Goal: Transaction & Acquisition: Download file/media

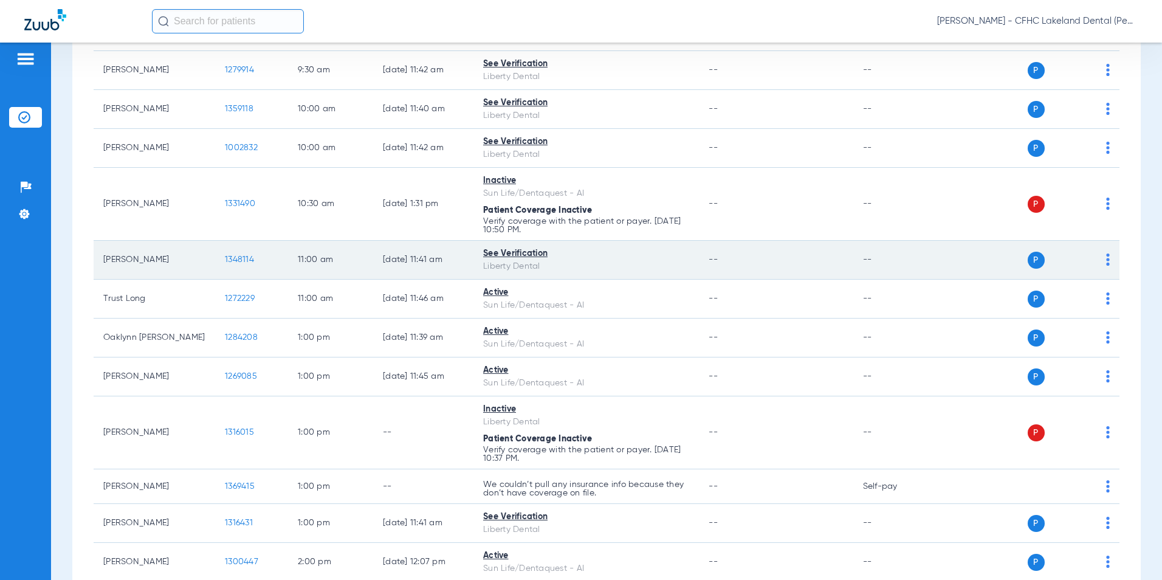
scroll to position [668, 0]
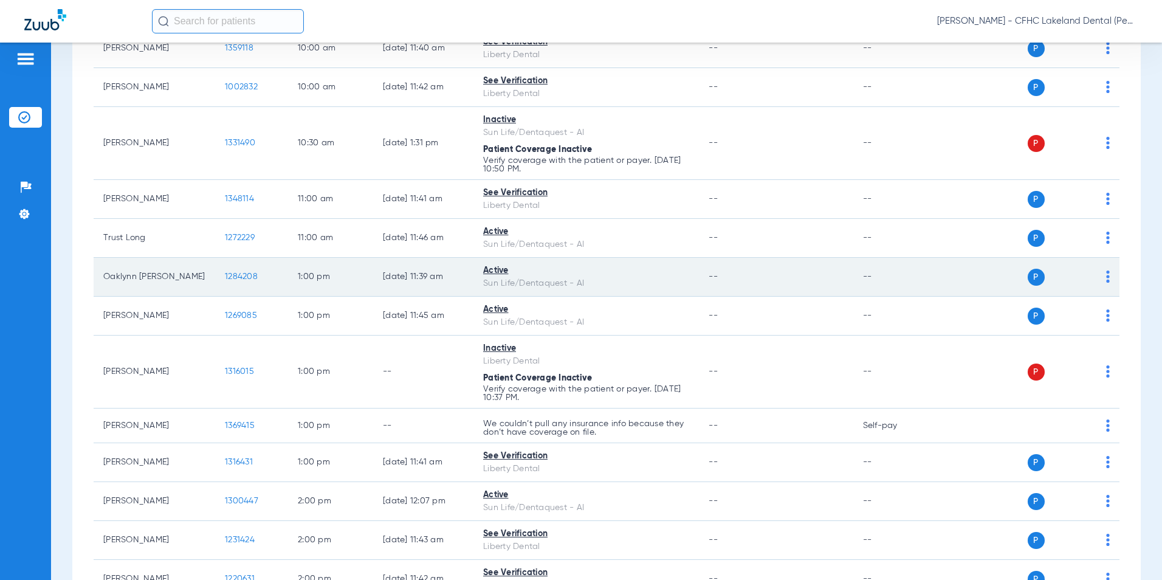
click at [239, 275] on span "1284208" at bounding box center [241, 276] width 33 height 9
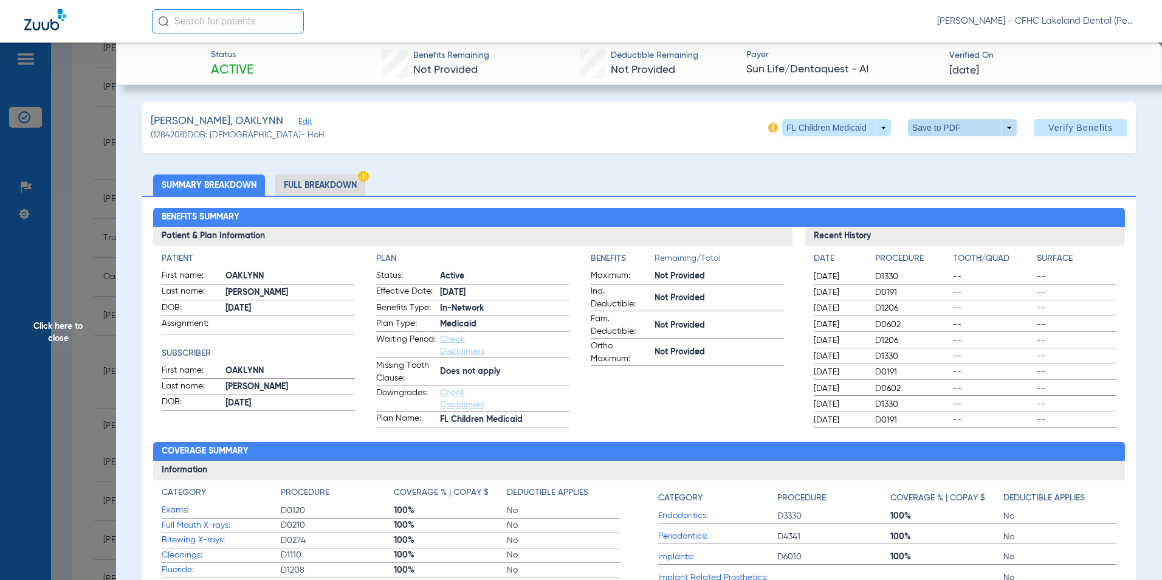
click at [1004, 132] on span at bounding box center [962, 127] width 109 height 17
click at [937, 143] on button "insert_drive_file Save to PDF" at bounding box center [945, 152] width 92 height 24
click at [58, 331] on span "Click here to close" at bounding box center [58, 333] width 116 height 580
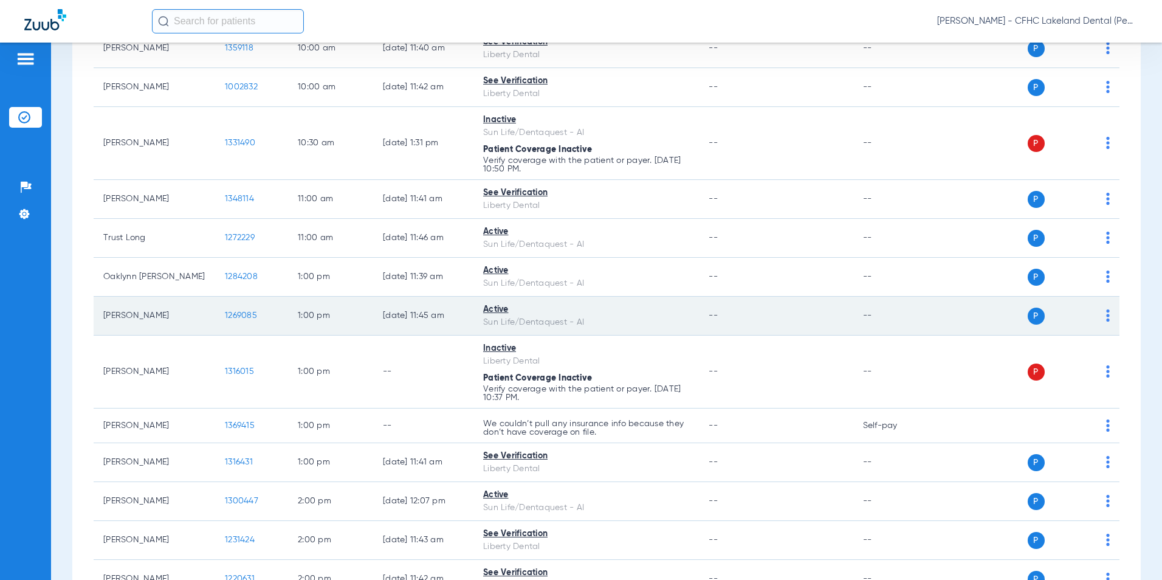
click at [243, 313] on span "1269085" at bounding box center [241, 315] width 32 height 9
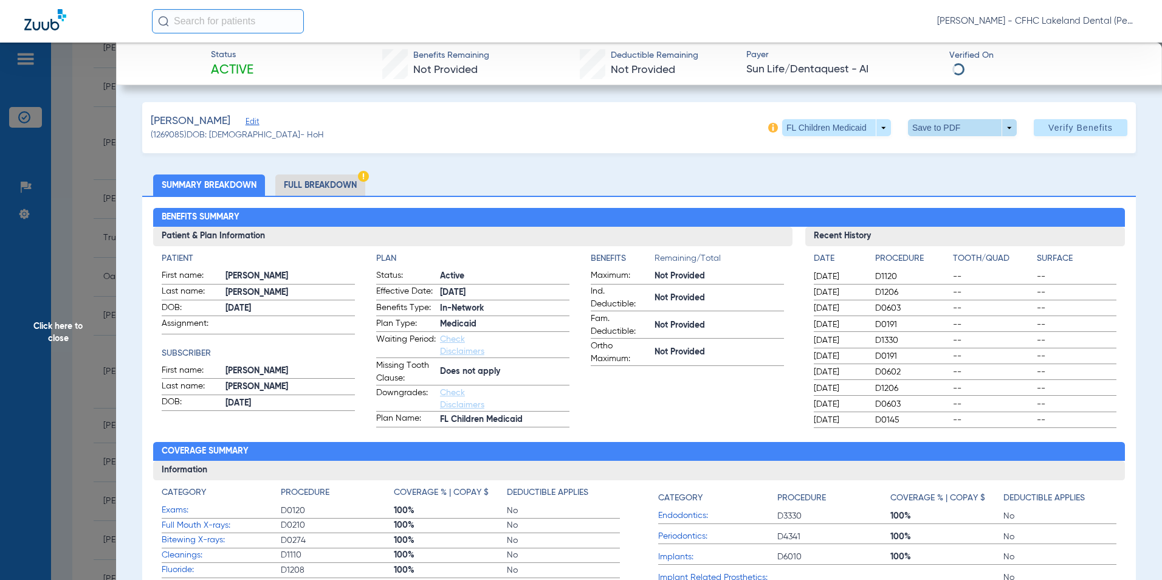
click at [1002, 129] on span at bounding box center [962, 127] width 109 height 17
click at [972, 148] on span "Save to PDF" at bounding box center [957, 152] width 48 height 9
click at [61, 327] on span "Click here to close" at bounding box center [58, 333] width 116 height 580
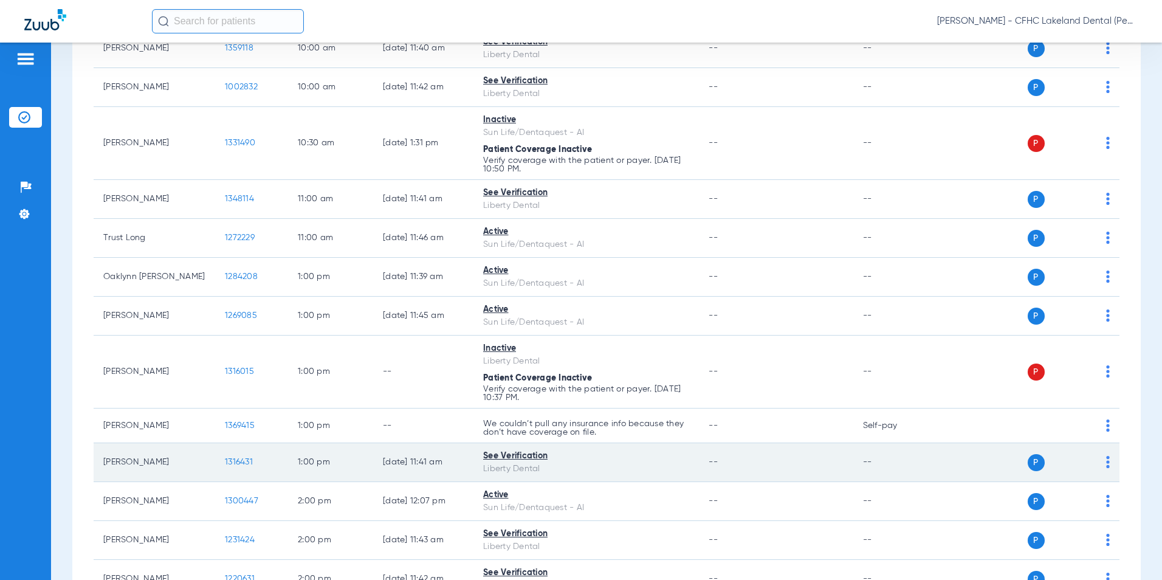
click at [244, 460] on span "1316431" at bounding box center [239, 462] width 28 height 9
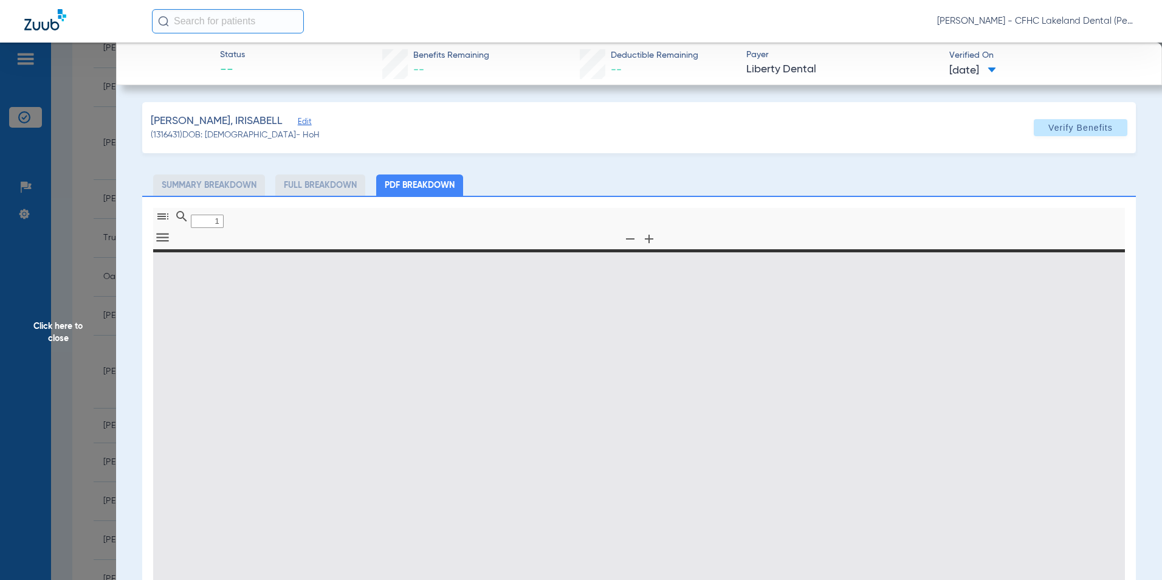
type input "0"
select select "page-width"
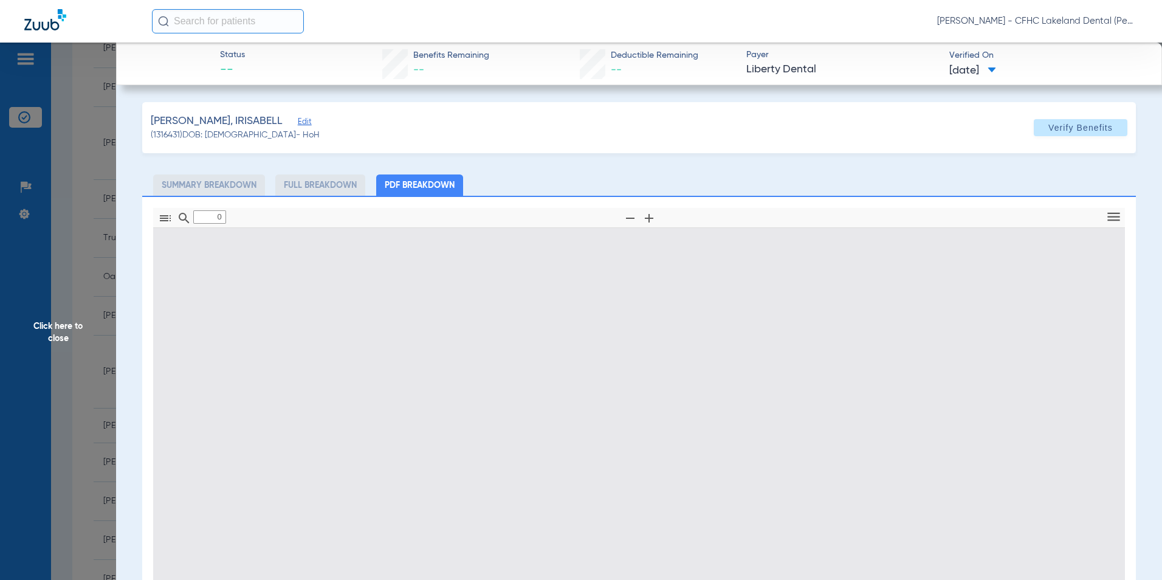
type input "1"
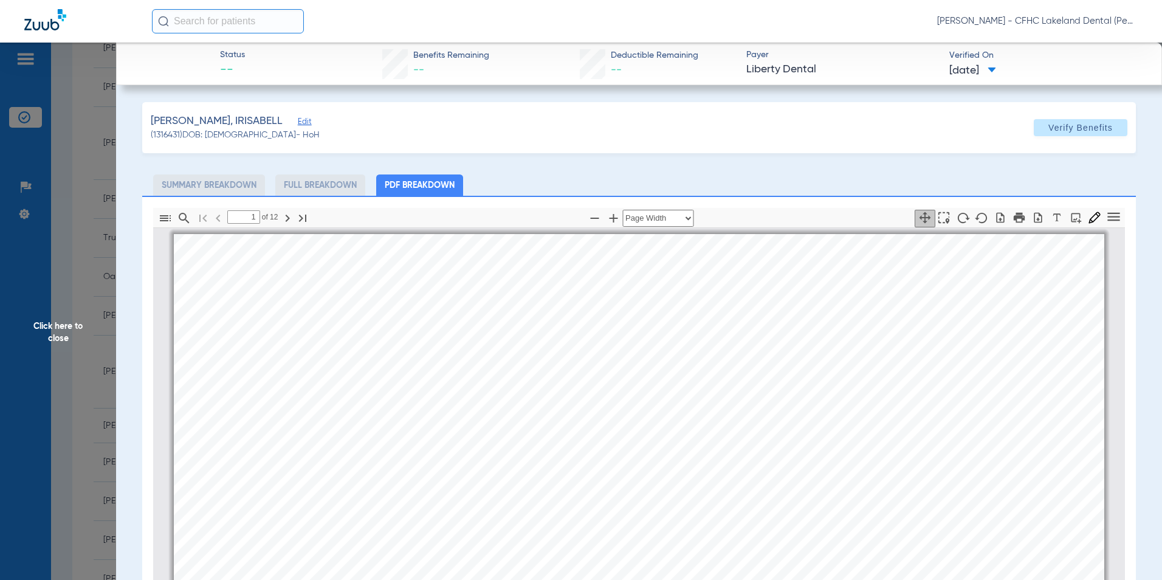
scroll to position [6, 0]
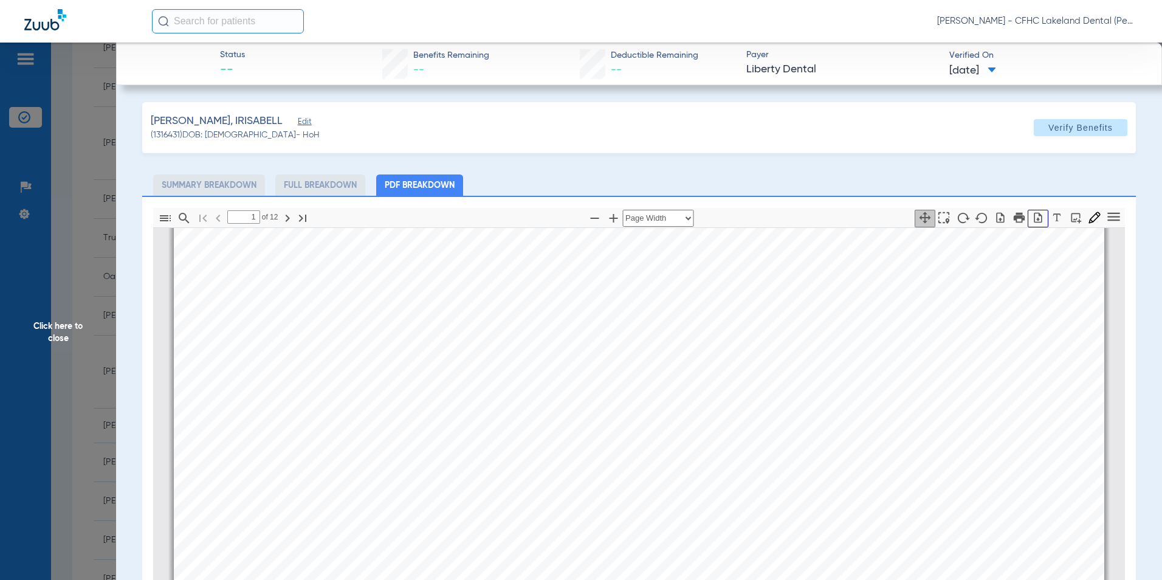
click at [1032, 217] on icon "button" at bounding box center [1038, 217] width 12 height 12
click at [59, 334] on span "Click here to close" at bounding box center [58, 333] width 116 height 580
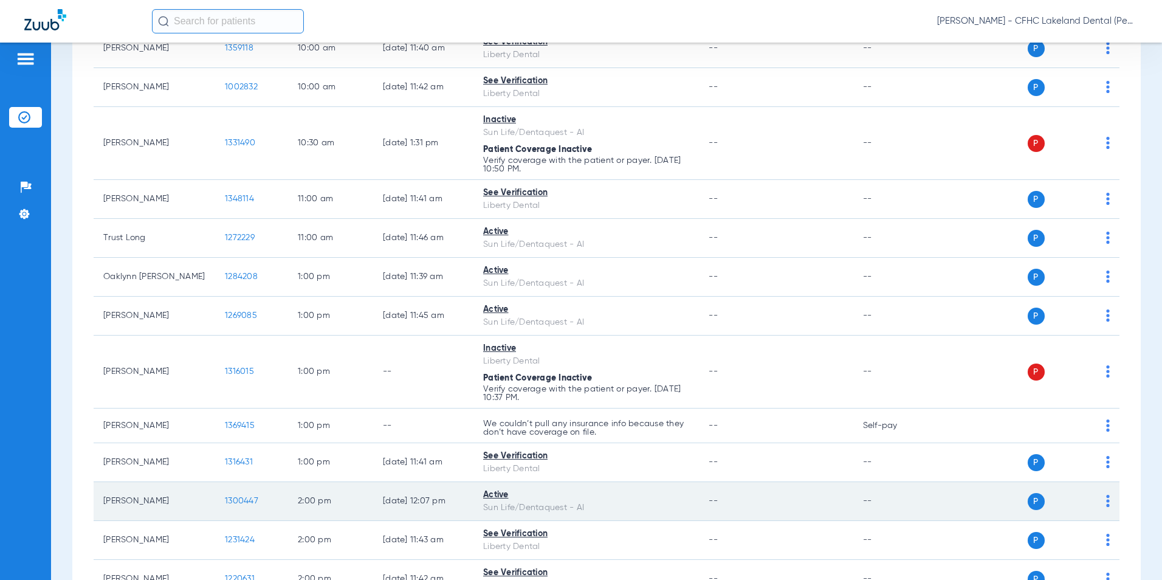
click at [250, 497] on span "1300447" at bounding box center [241, 500] width 33 height 9
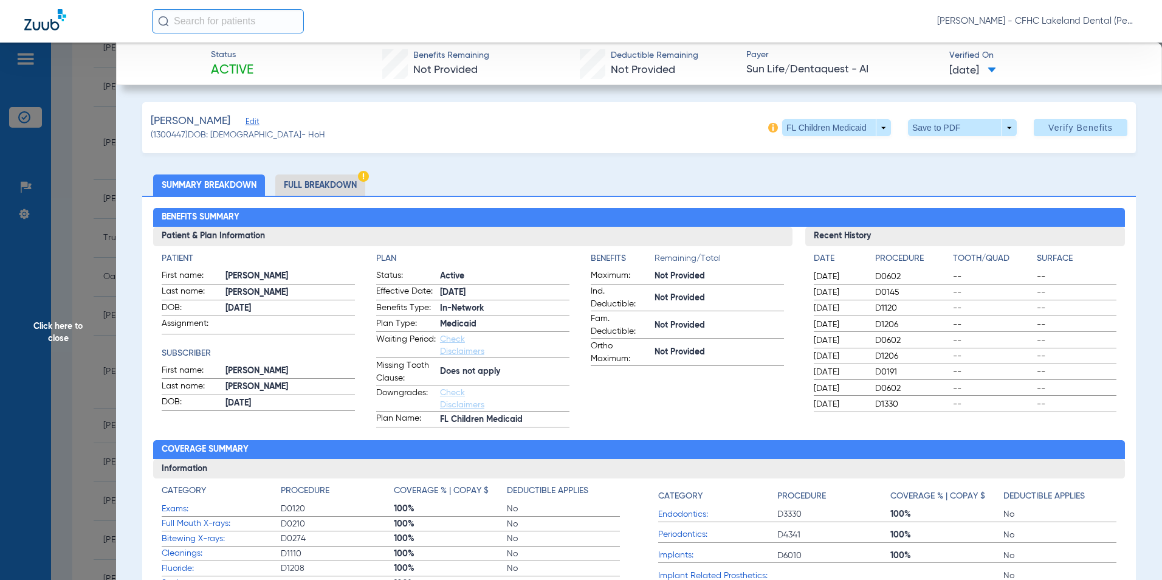
click at [1001, 131] on span at bounding box center [962, 127] width 109 height 17
click at [947, 154] on span "Save to PDF" at bounding box center [957, 152] width 48 height 9
click at [68, 332] on span "Click here to close" at bounding box center [58, 333] width 116 height 580
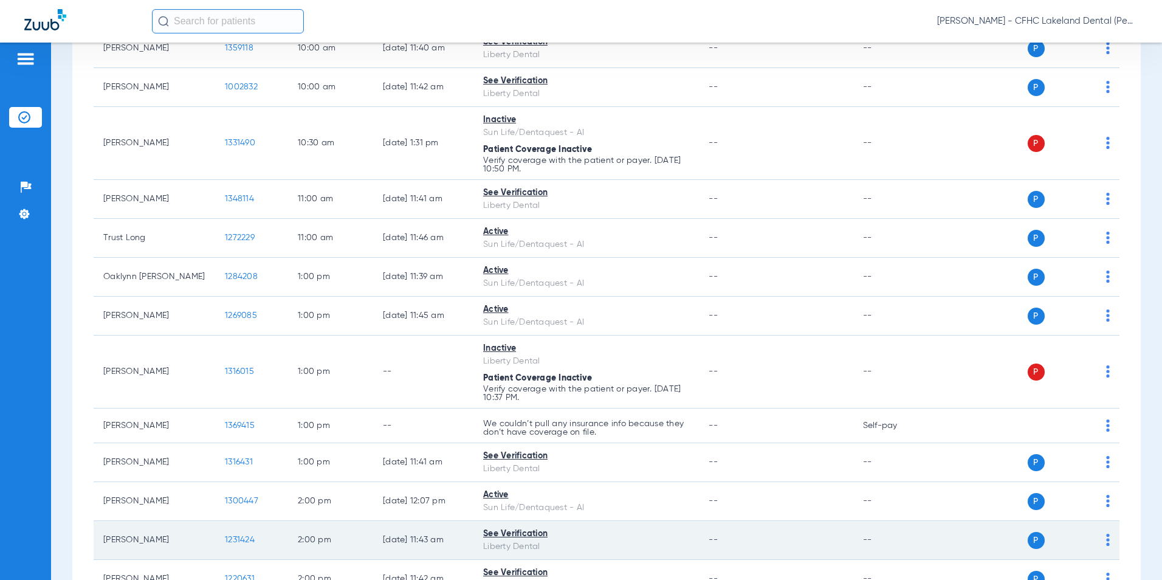
click at [235, 535] on span "1231424" at bounding box center [240, 539] width 30 height 9
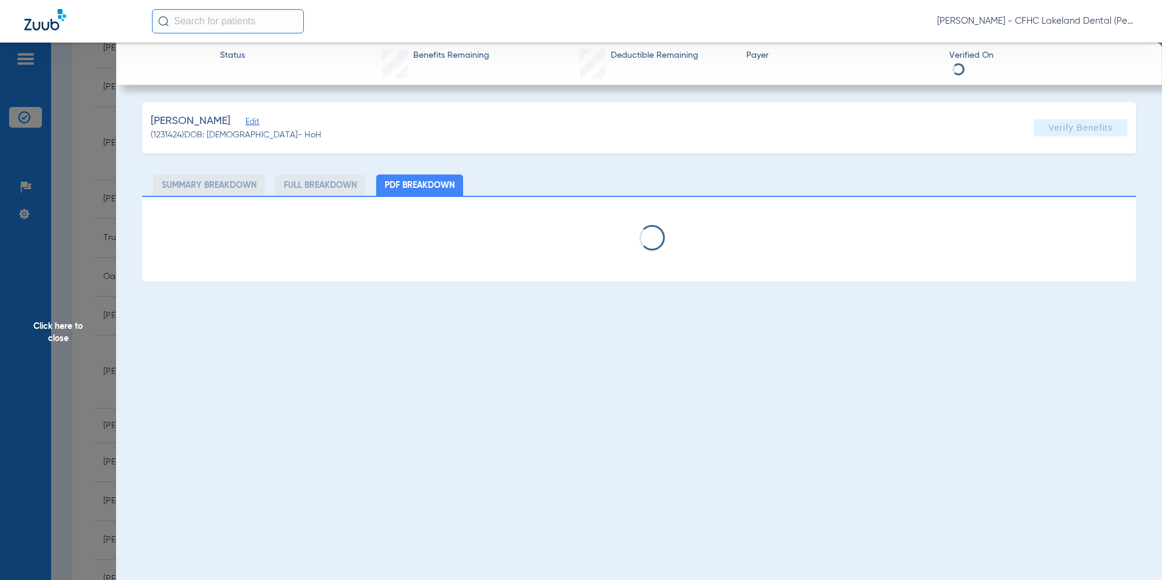
select select "page-width"
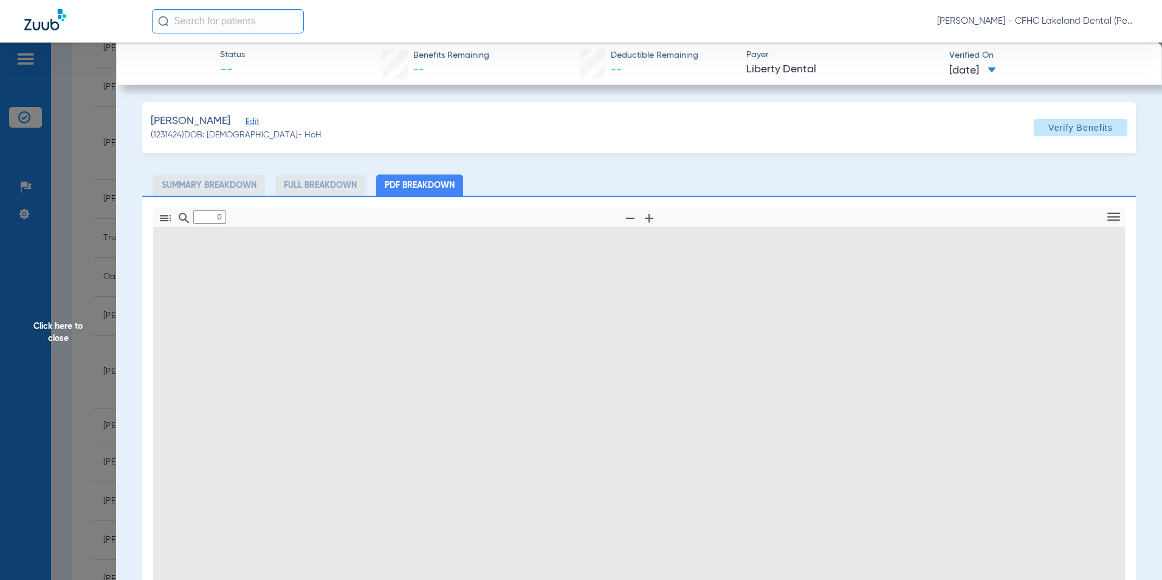
type input "1"
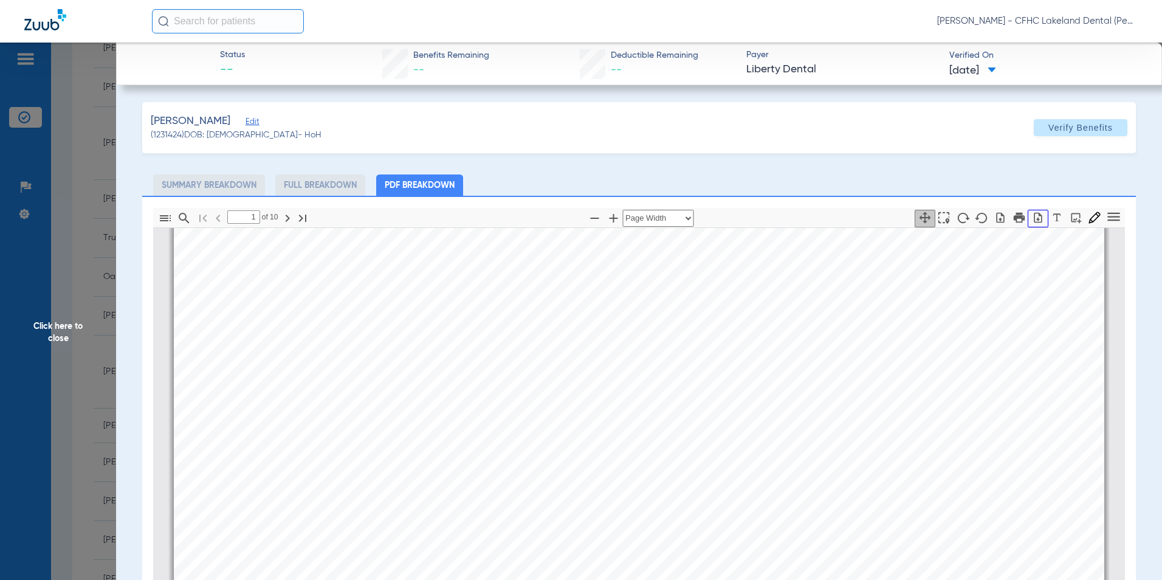
click at [1034, 219] on icon "button" at bounding box center [1038, 217] width 8 height 10
click at [43, 321] on span "Click here to close" at bounding box center [58, 333] width 116 height 580
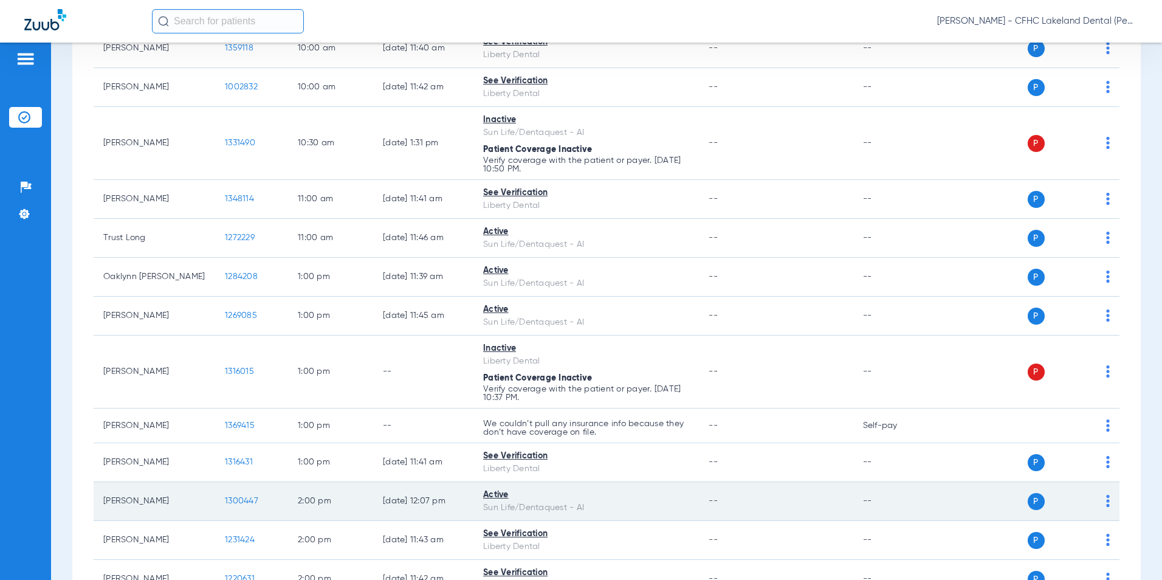
scroll to position [729, 0]
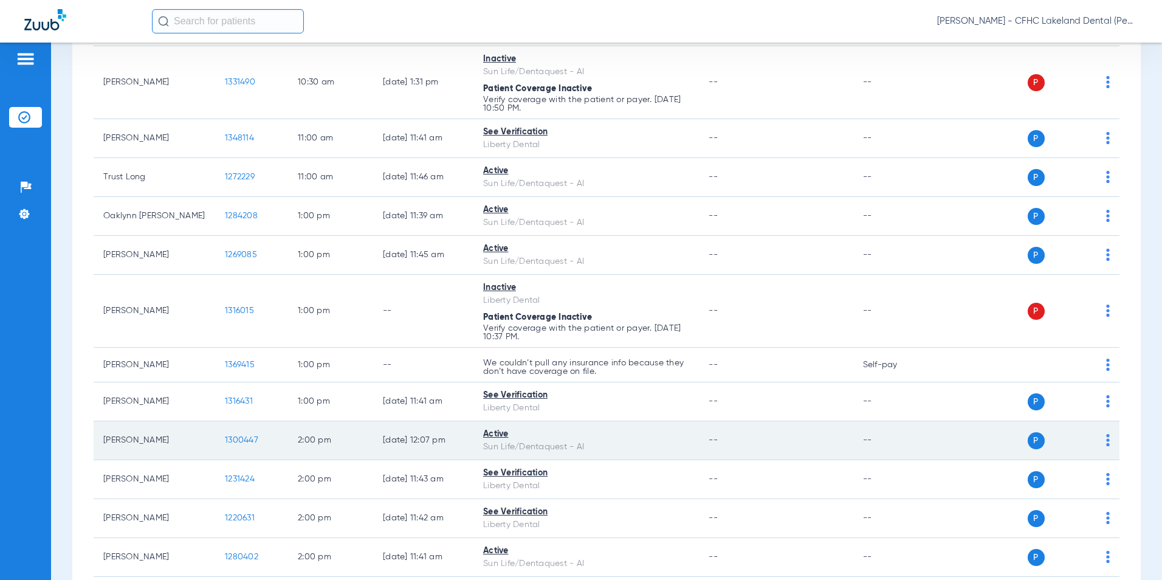
click at [244, 514] on span "1220631" at bounding box center [240, 517] width 30 height 9
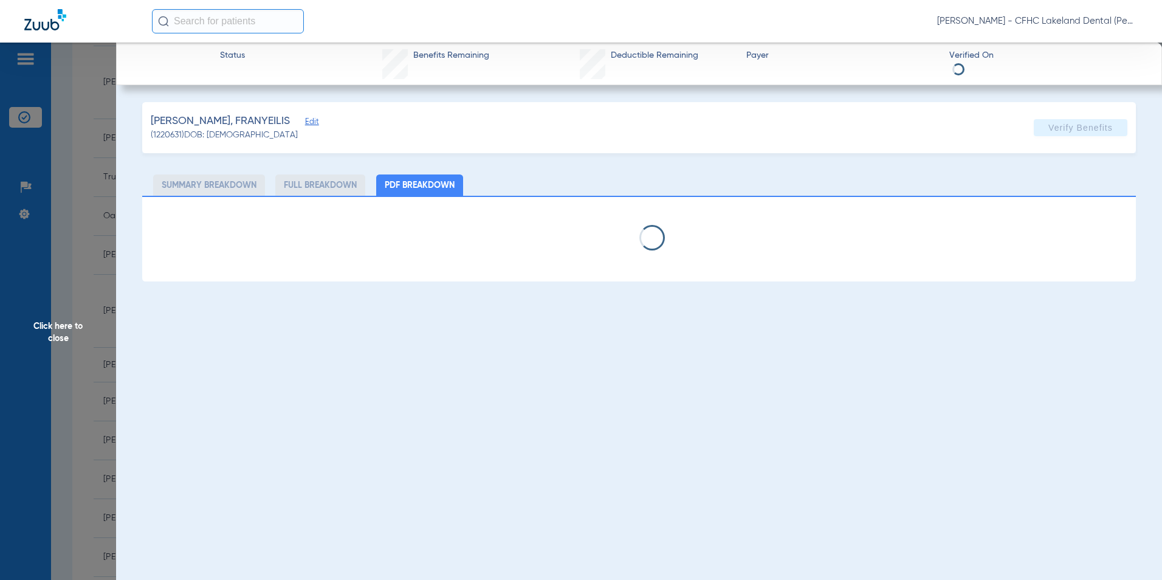
select select "page-width"
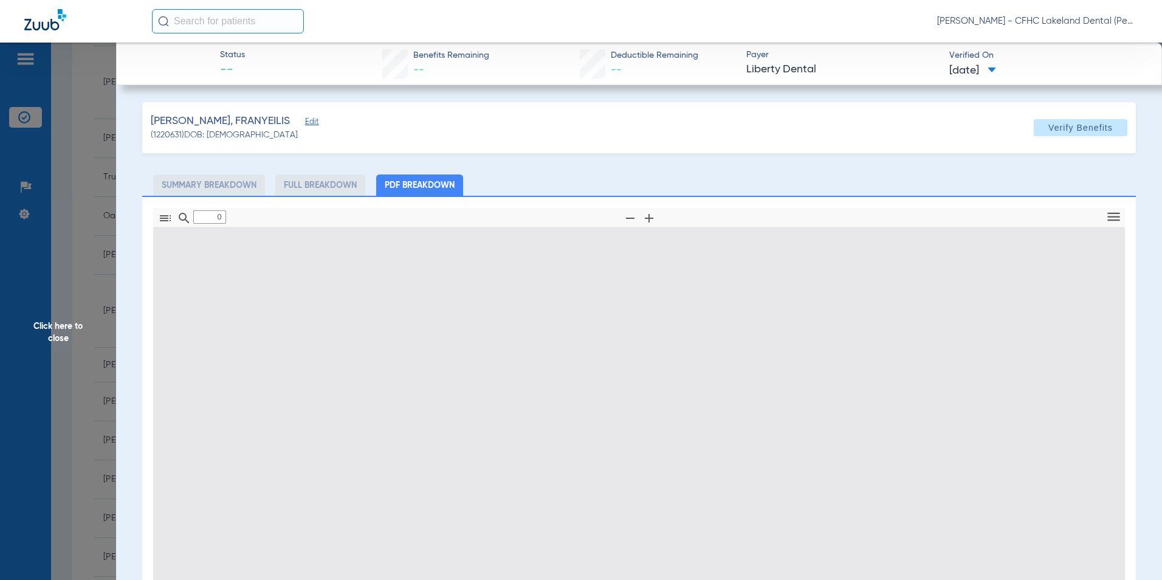
type input "1"
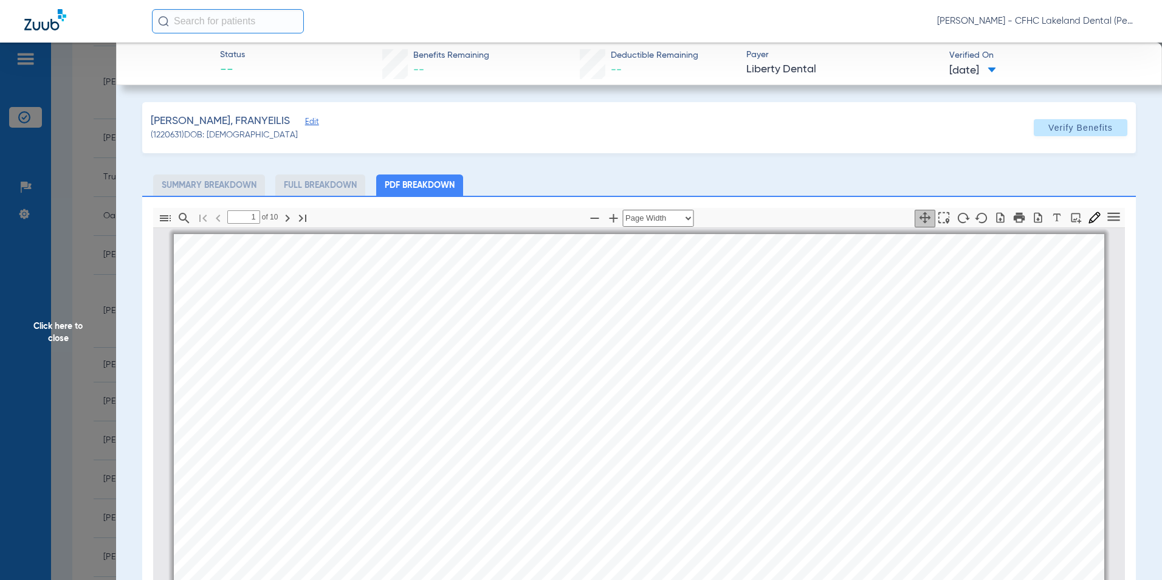
scroll to position [6, 0]
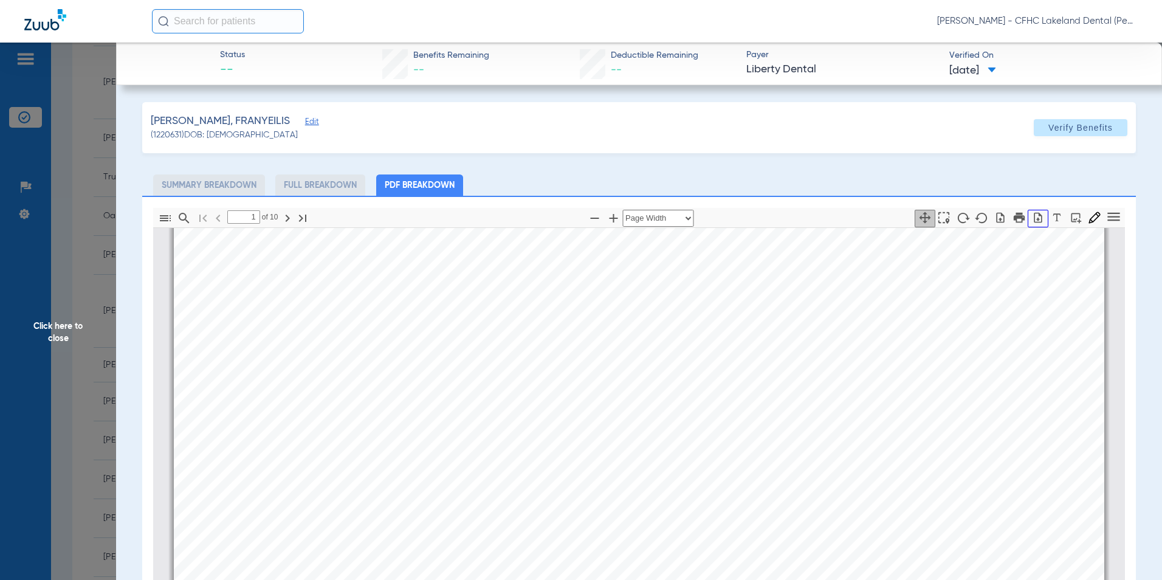
click at [1032, 216] on icon "button" at bounding box center [1038, 217] width 12 height 12
click at [68, 333] on span "Click here to close" at bounding box center [58, 333] width 116 height 580
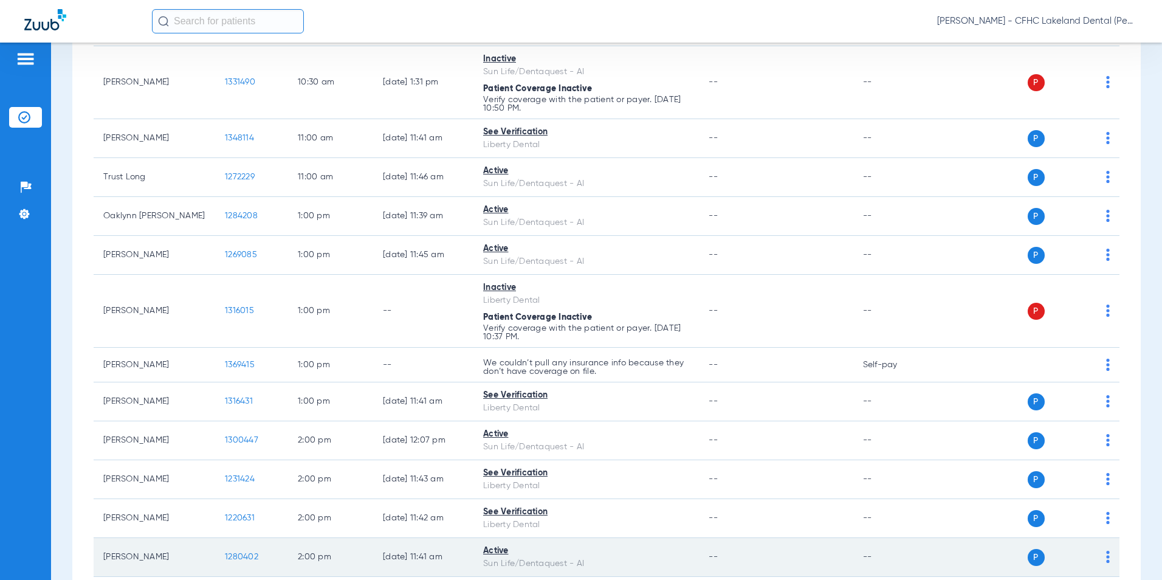
click at [235, 552] on span "1280402" at bounding box center [241, 556] width 33 height 9
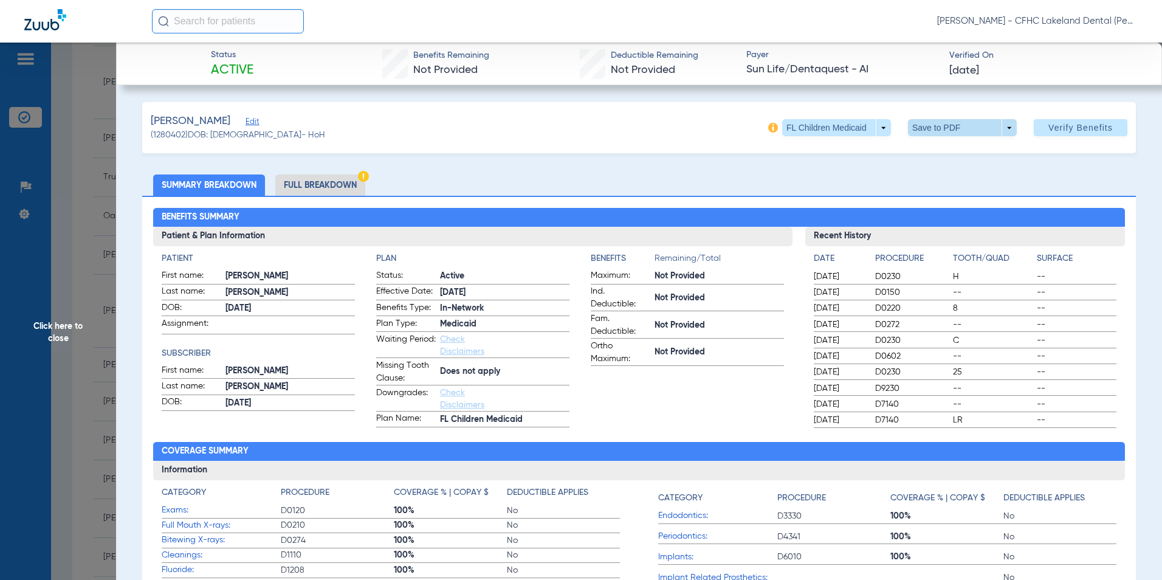
click at [997, 126] on span at bounding box center [962, 127] width 109 height 17
click at [972, 149] on span "Save to PDF" at bounding box center [957, 152] width 48 height 9
click at [52, 322] on span "Click here to close" at bounding box center [58, 333] width 116 height 580
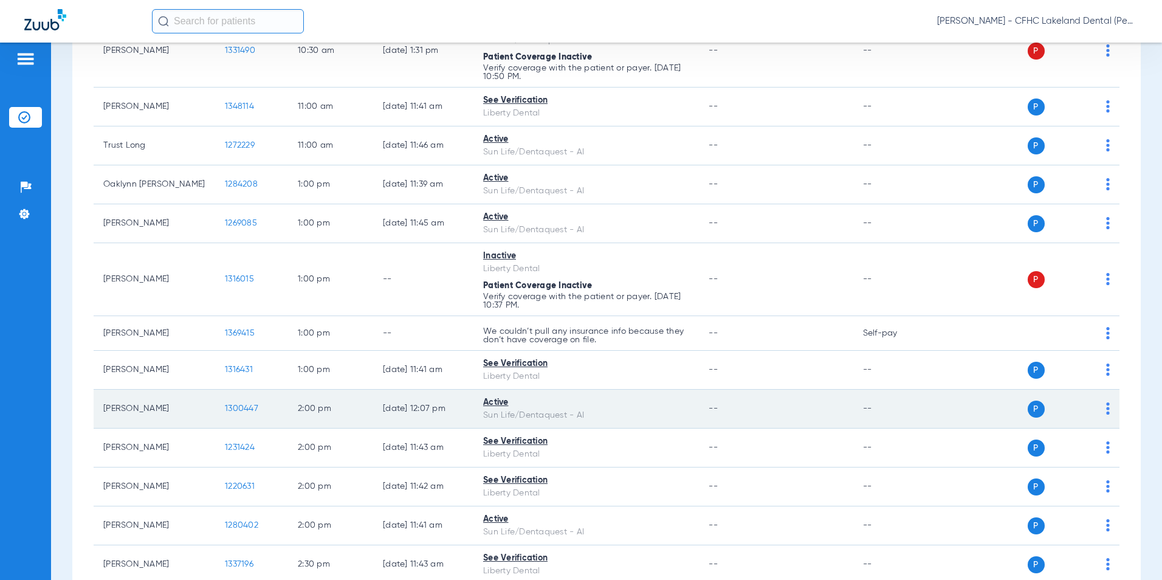
scroll to position [790, 0]
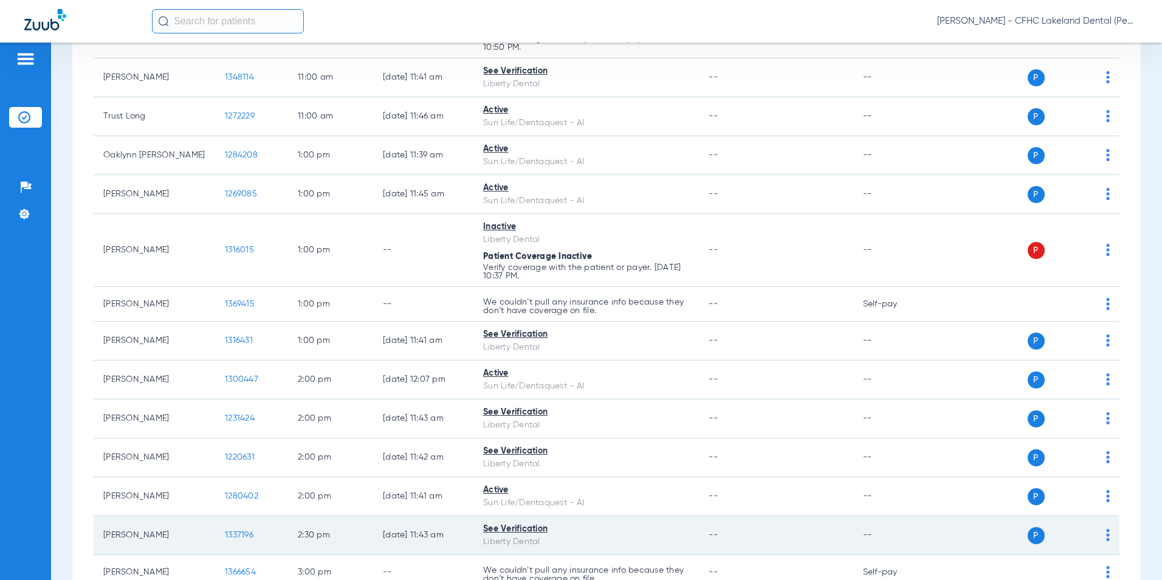
click at [241, 530] on span "1337196" at bounding box center [239, 534] width 29 height 9
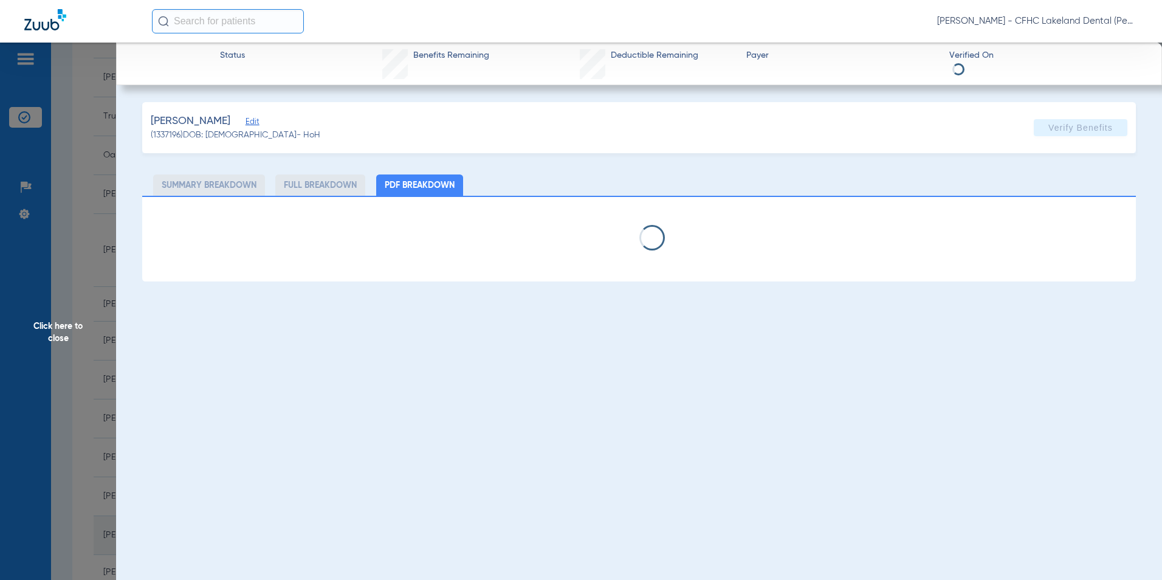
select select "page-width"
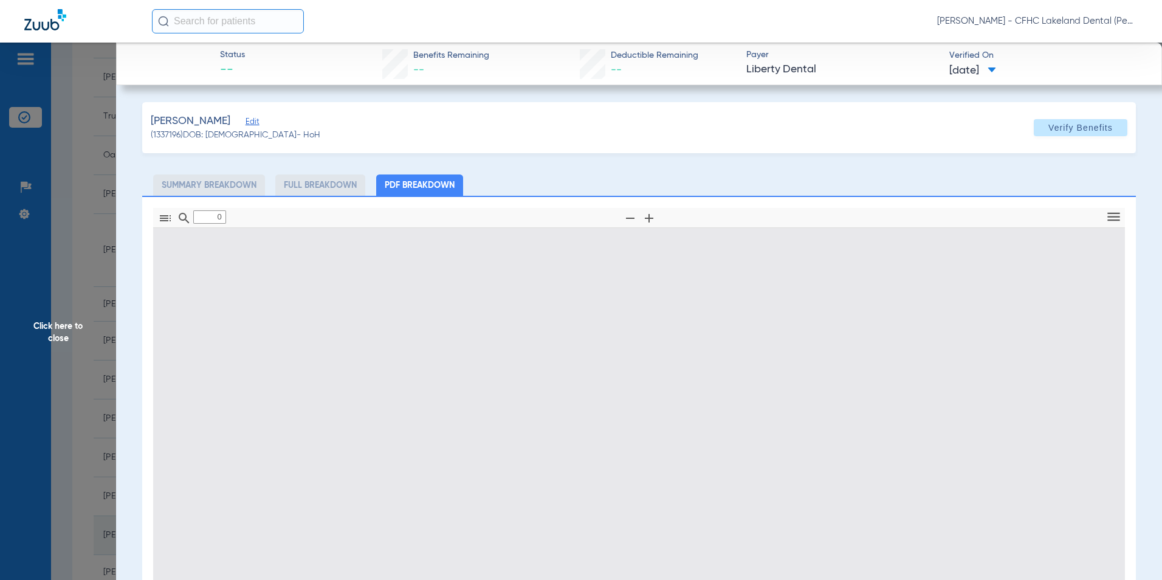
type input "1"
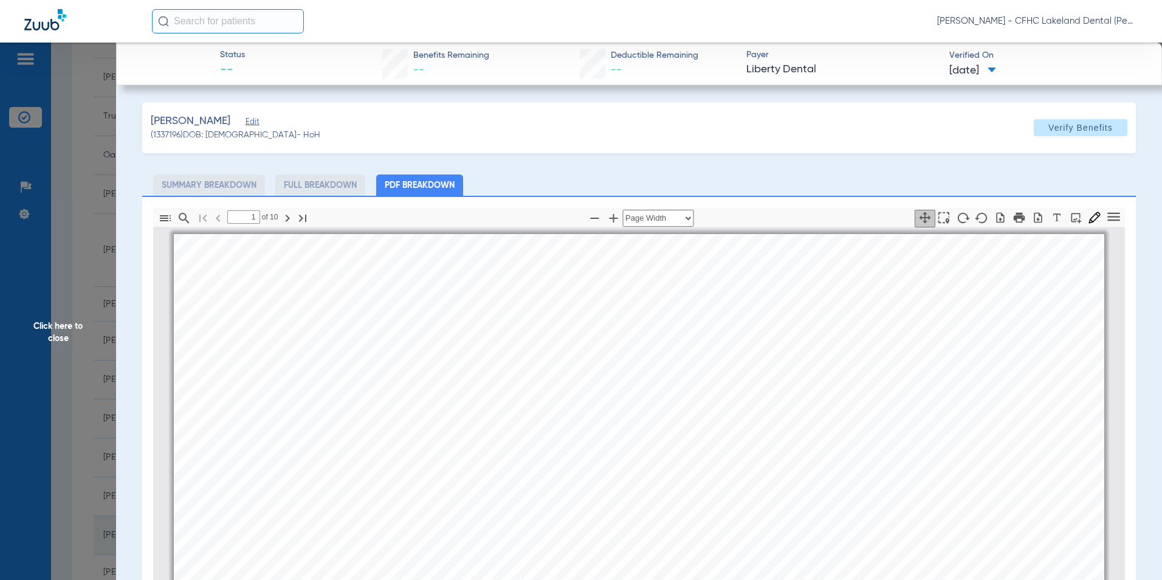
scroll to position [6, 0]
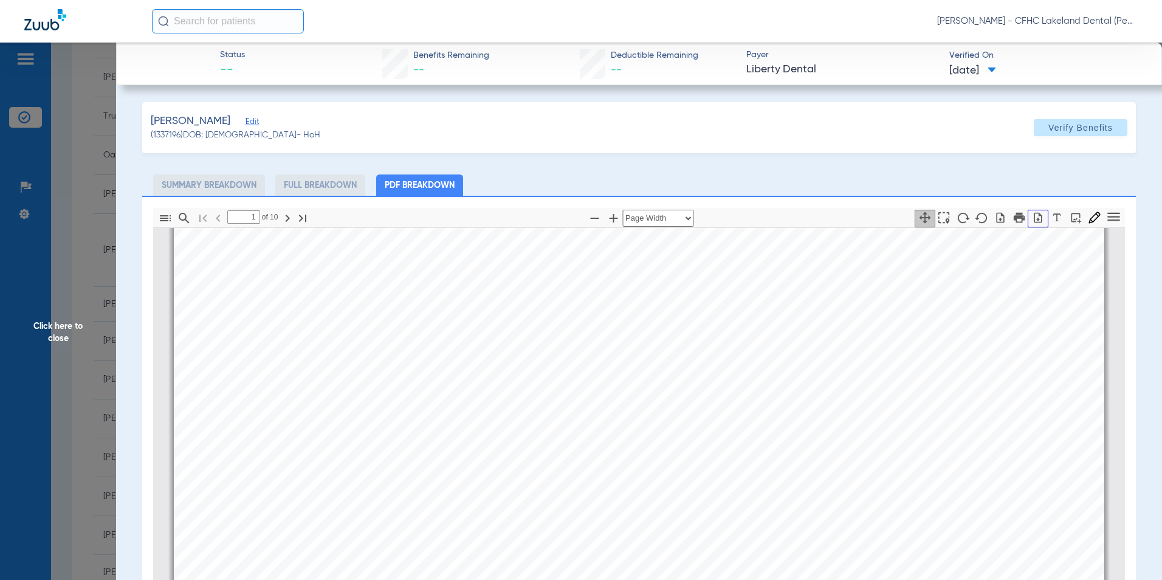
click at [1032, 218] on icon "button" at bounding box center [1038, 217] width 12 height 12
click at [61, 334] on span "Click here to close" at bounding box center [58, 333] width 116 height 580
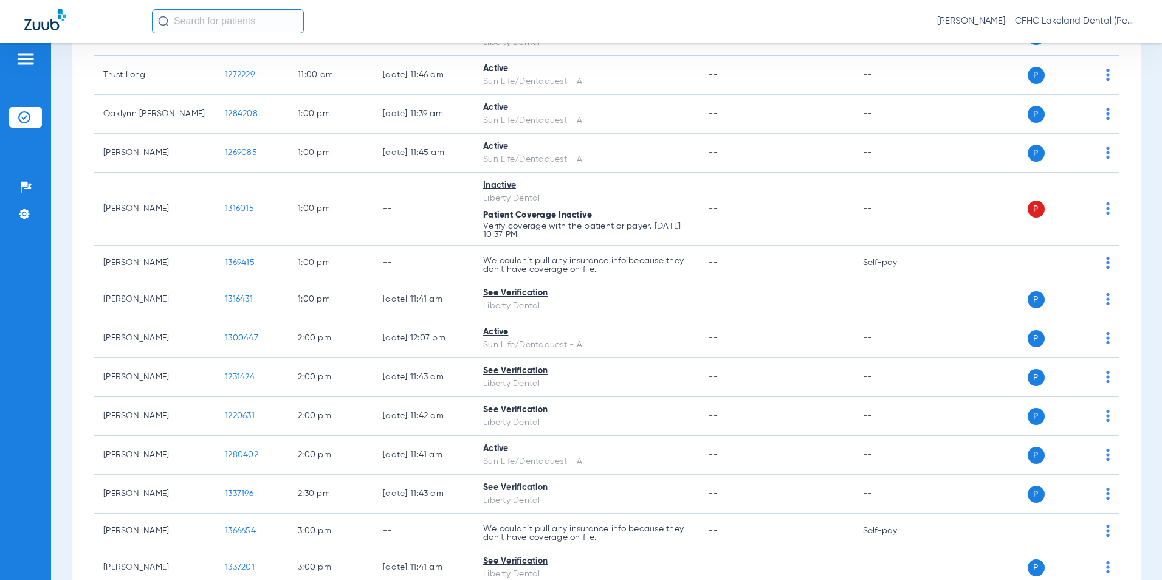
scroll to position [851, 0]
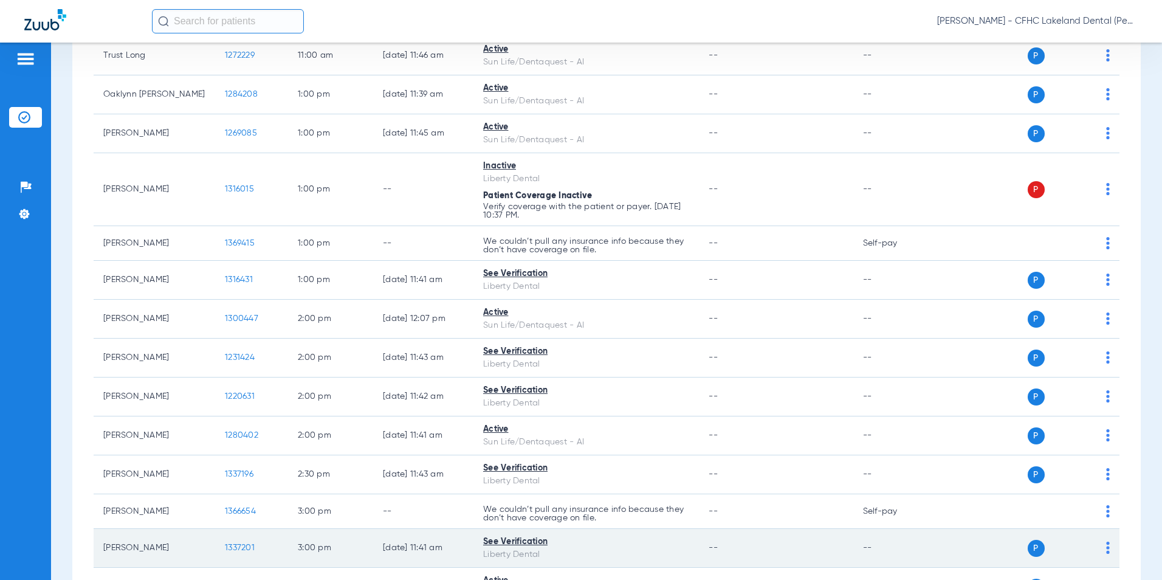
click at [242, 544] on span "1337201" at bounding box center [240, 547] width 30 height 9
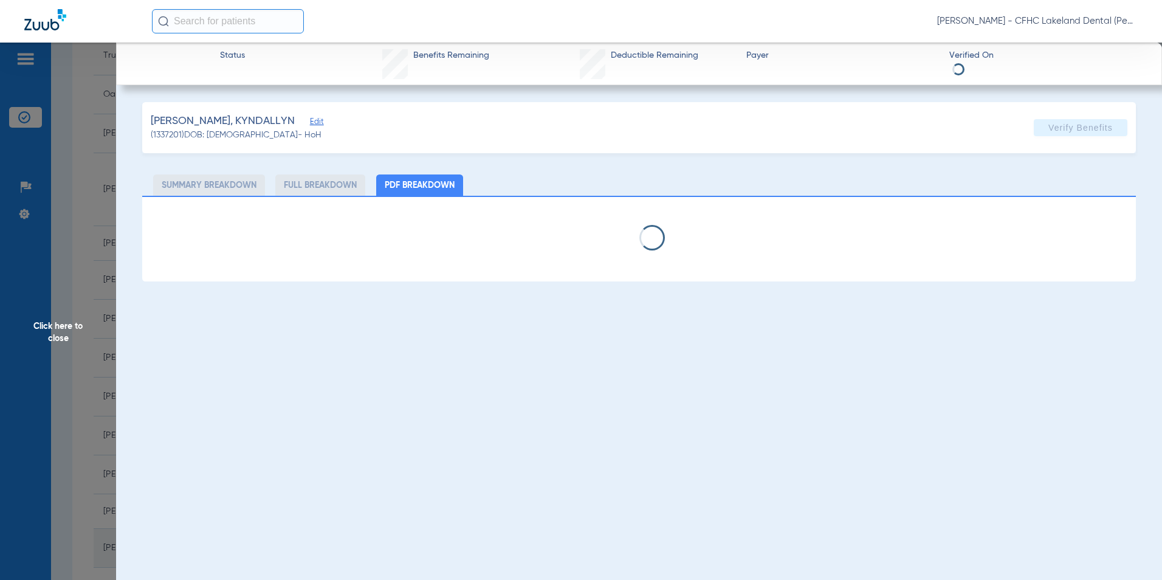
select select "page-width"
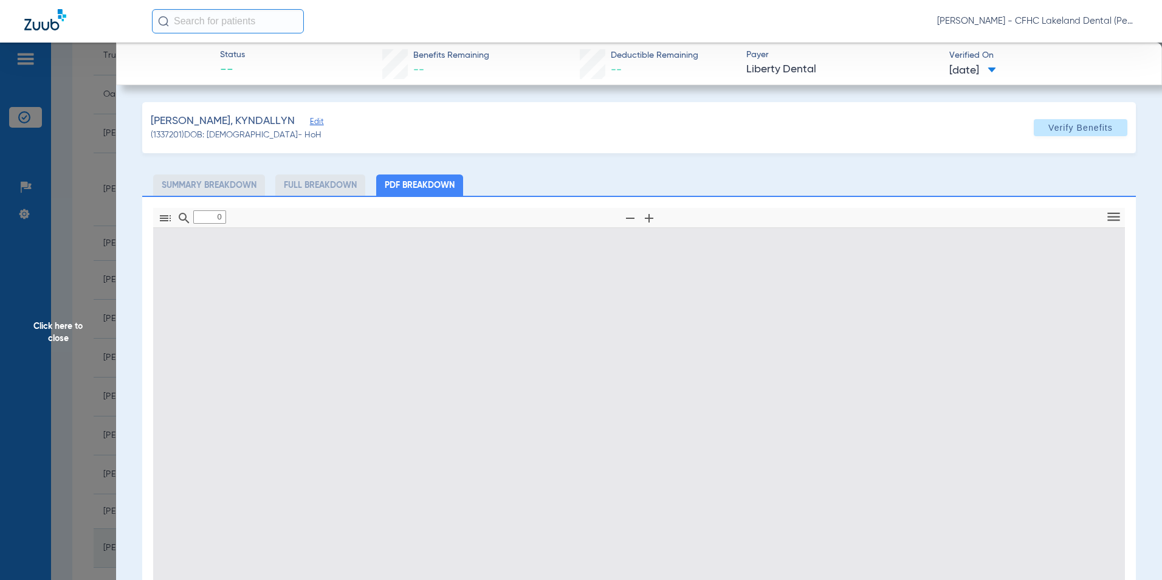
type input "1"
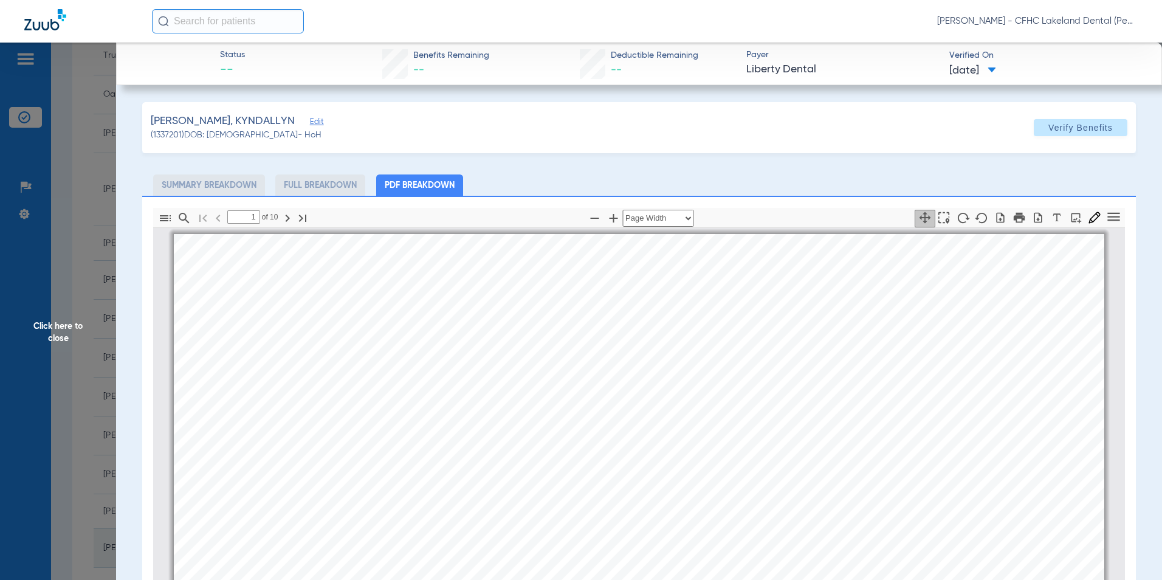
scroll to position [6, 0]
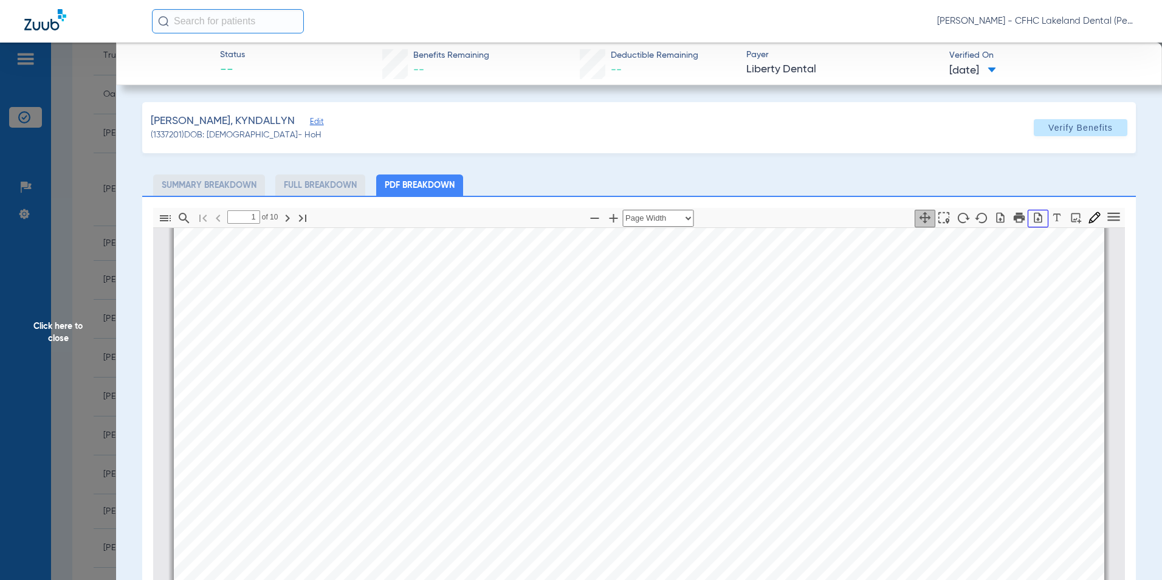
click at [1032, 221] on icon "button" at bounding box center [1038, 217] width 12 height 12
click at [60, 329] on span "Click here to close" at bounding box center [58, 333] width 116 height 580
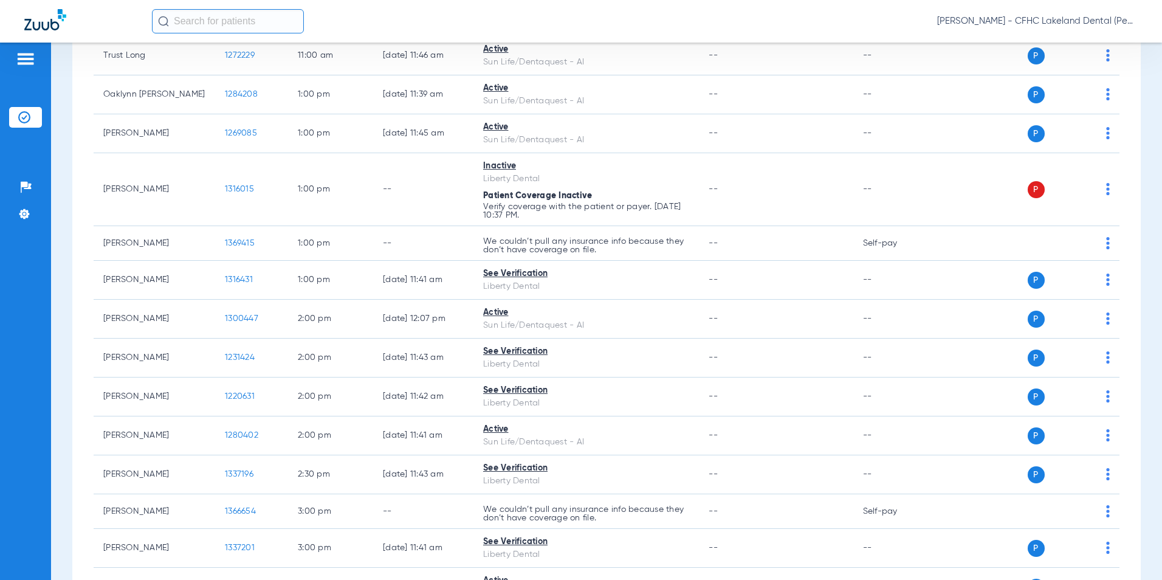
scroll to position [911, 0]
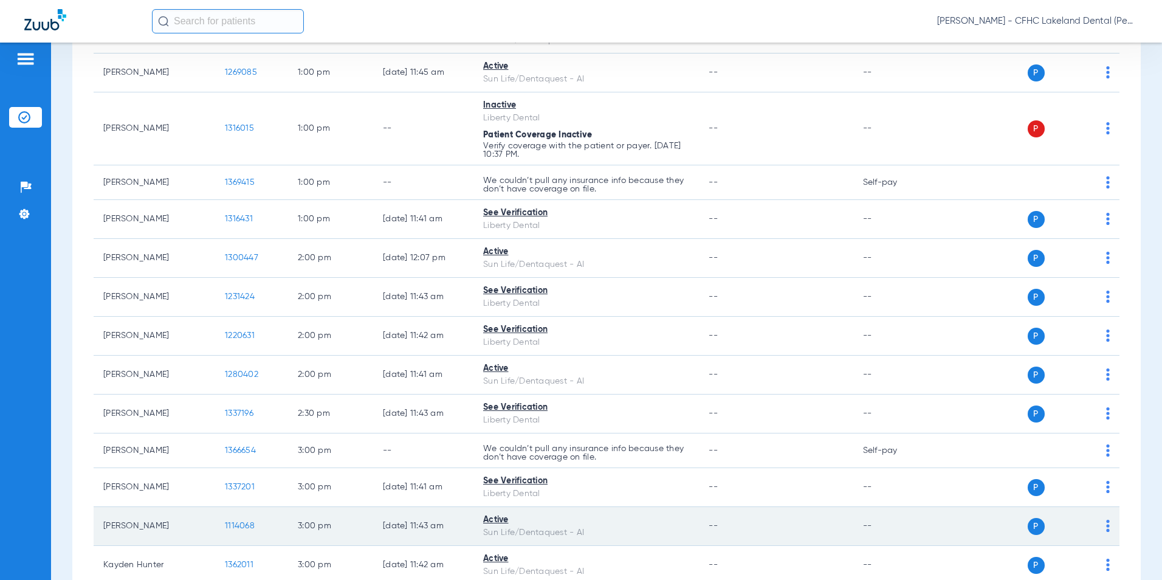
click at [231, 521] on span "1114068" at bounding box center [240, 525] width 30 height 9
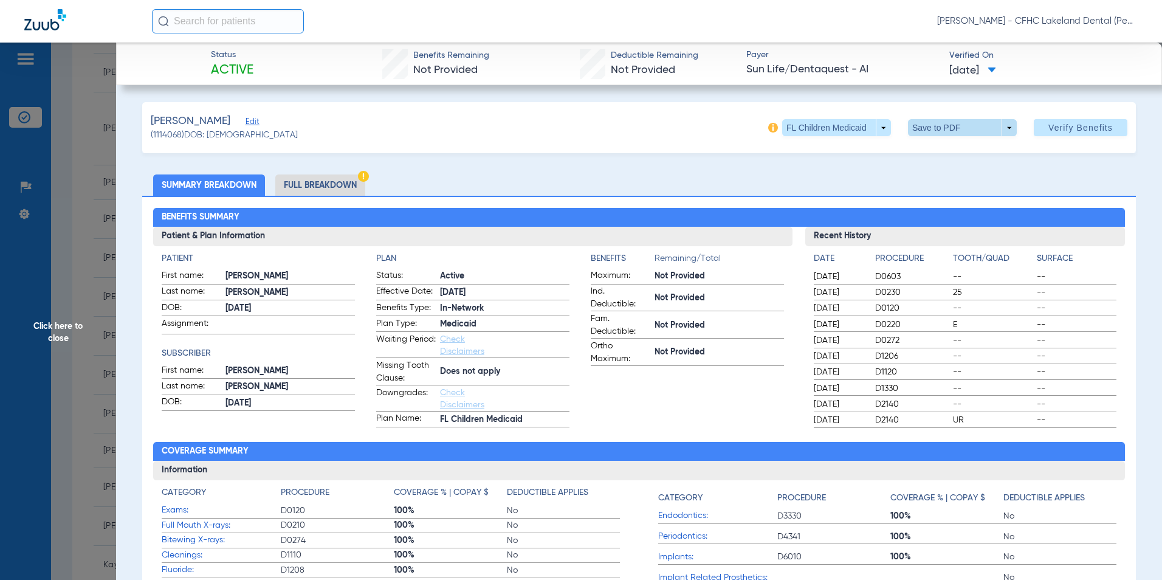
click at [1002, 130] on span at bounding box center [962, 127] width 109 height 17
click at [941, 149] on span "Save to PDF" at bounding box center [957, 152] width 48 height 9
click at [46, 320] on span "Click here to close" at bounding box center [58, 333] width 116 height 580
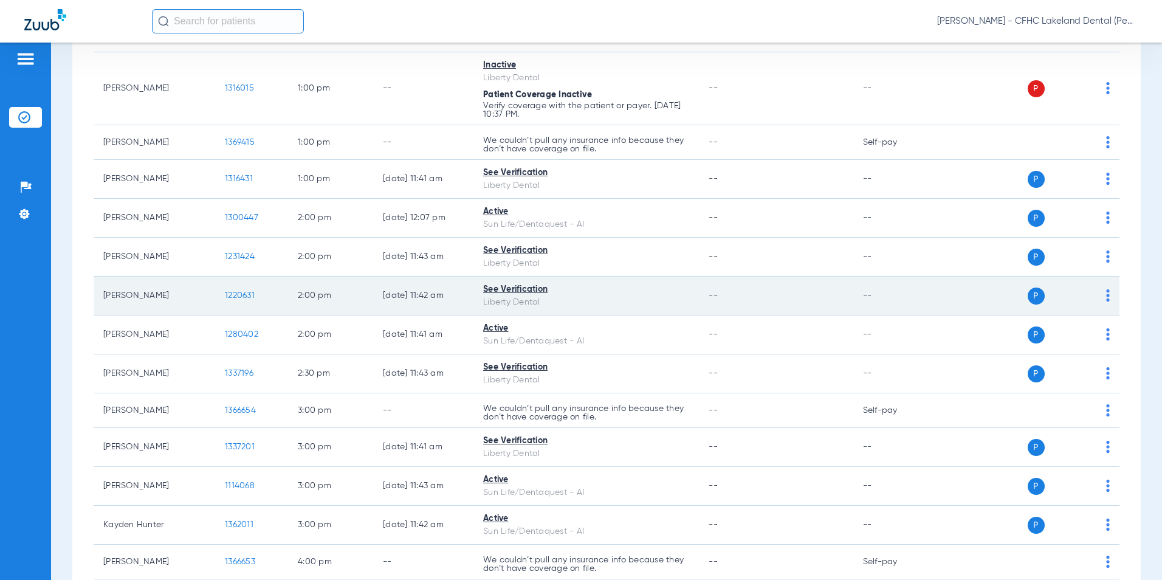
scroll to position [972, 0]
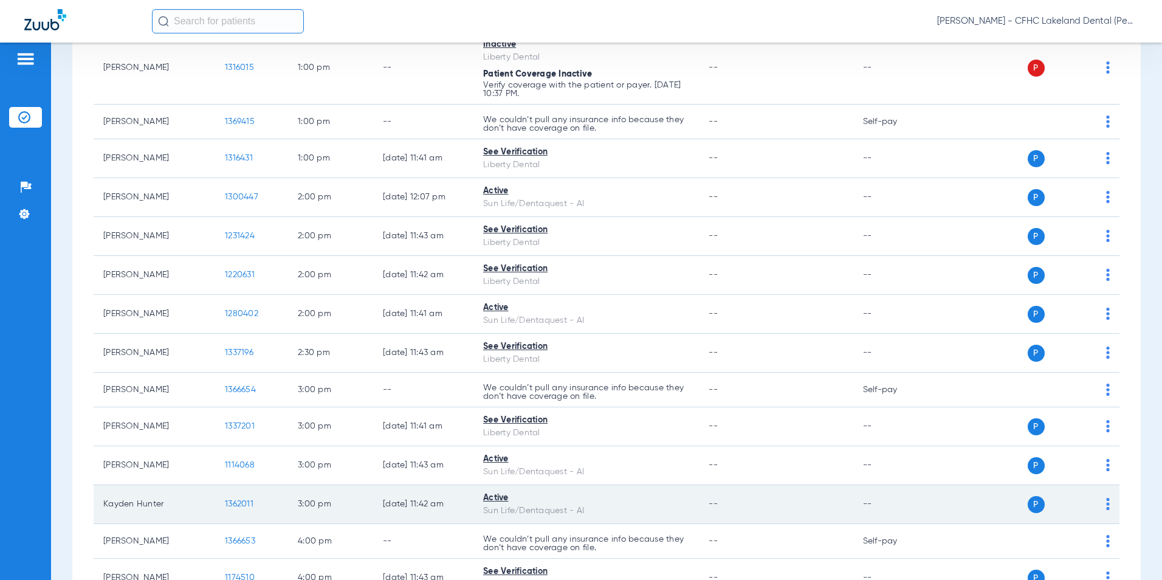
click at [239, 501] on span "1362011" at bounding box center [239, 503] width 29 height 9
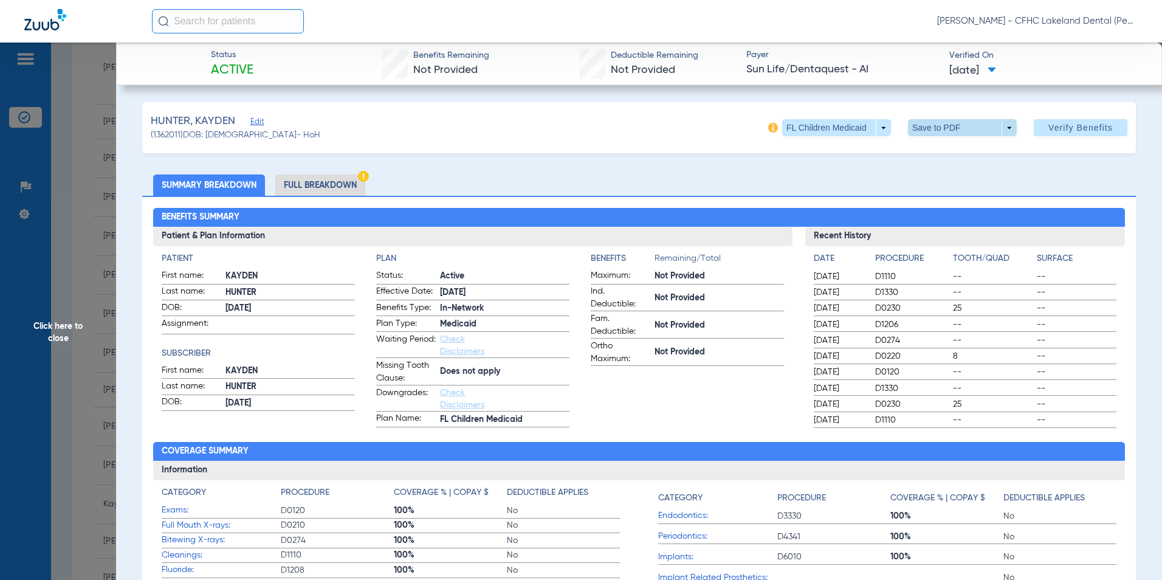
click at [999, 126] on span at bounding box center [962, 127] width 109 height 17
click at [936, 149] on span "Save to PDF" at bounding box center [957, 152] width 48 height 9
click at [60, 337] on span "Click here to close" at bounding box center [58, 333] width 116 height 580
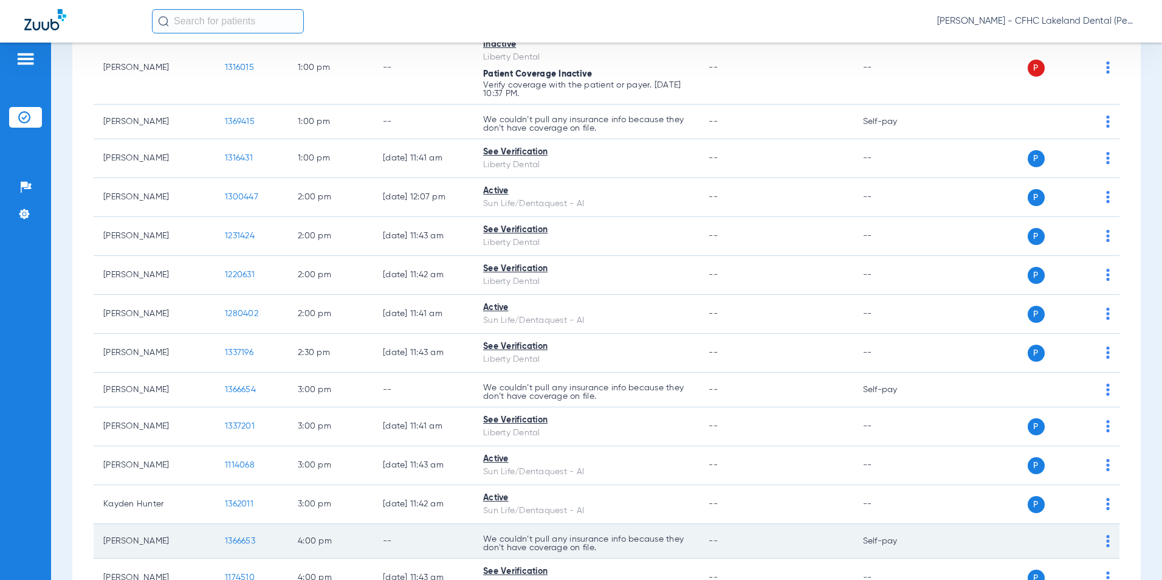
scroll to position [1033, 0]
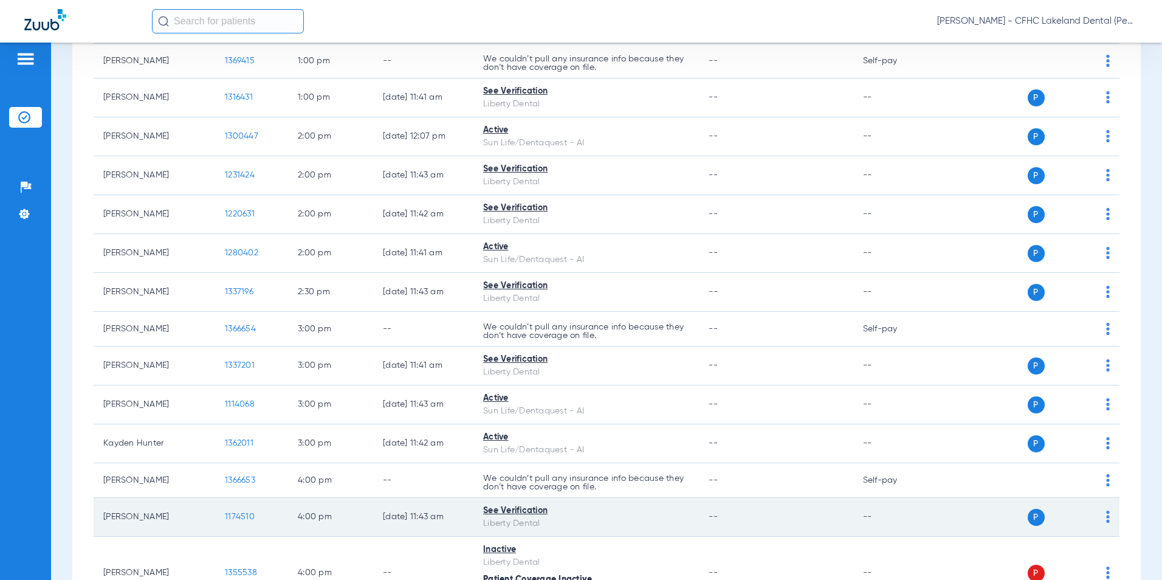
click at [232, 514] on span "1174510" at bounding box center [240, 516] width 30 height 9
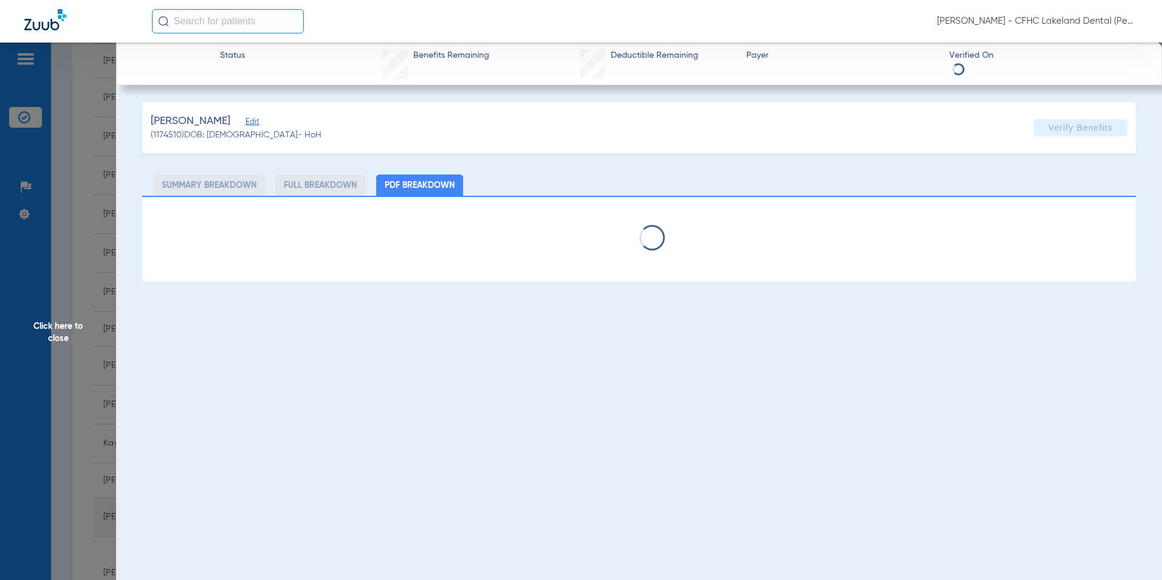
select select "page-width"
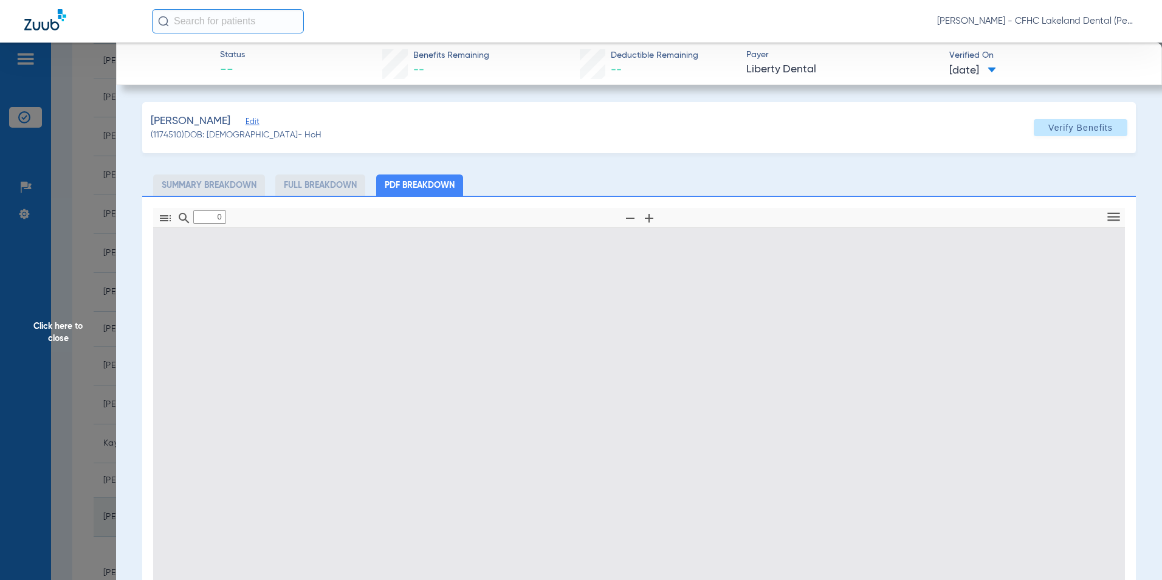
type input "1"
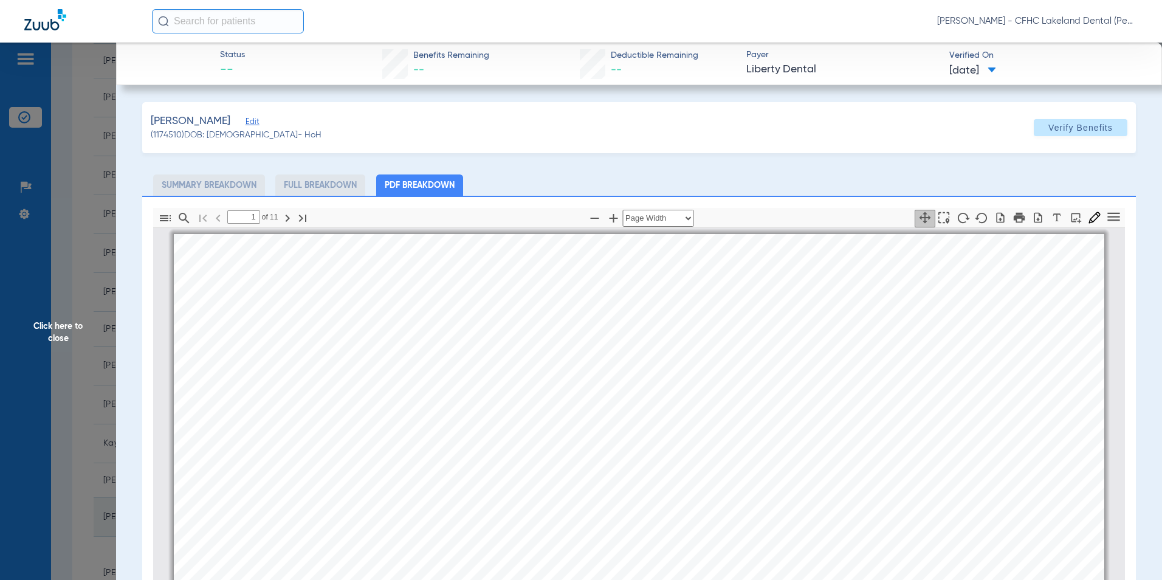
scroll to position [6, 0]
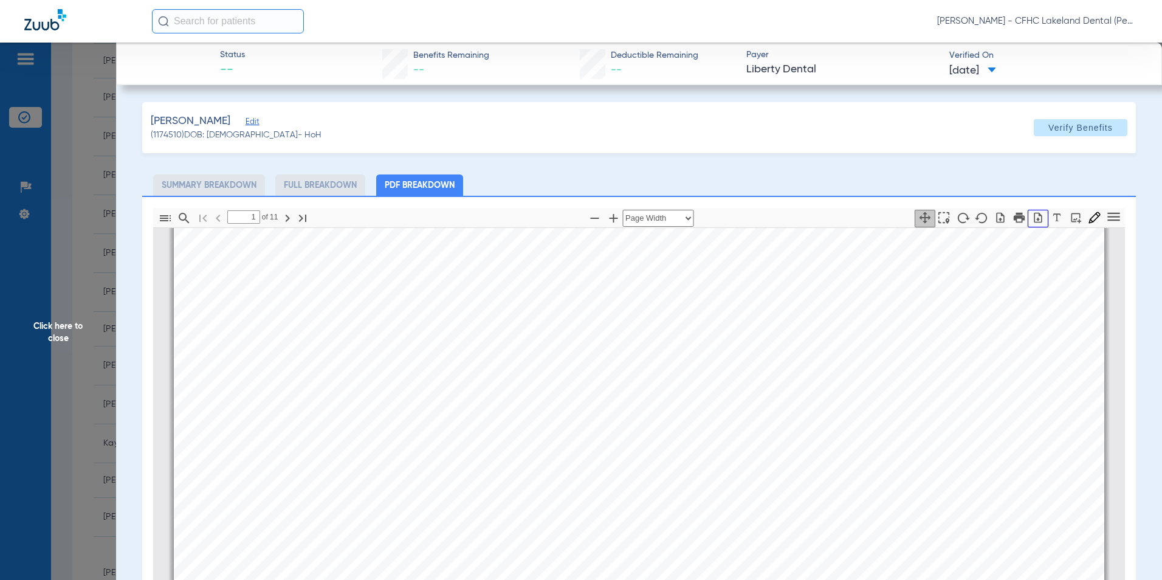
click at [1032, 221] on icon "button" at bounding box center [1038, 217] width 12 height 12
click at [47, 329] on span "Click here to close" at bounding box center [58, 333] width 116 height 580
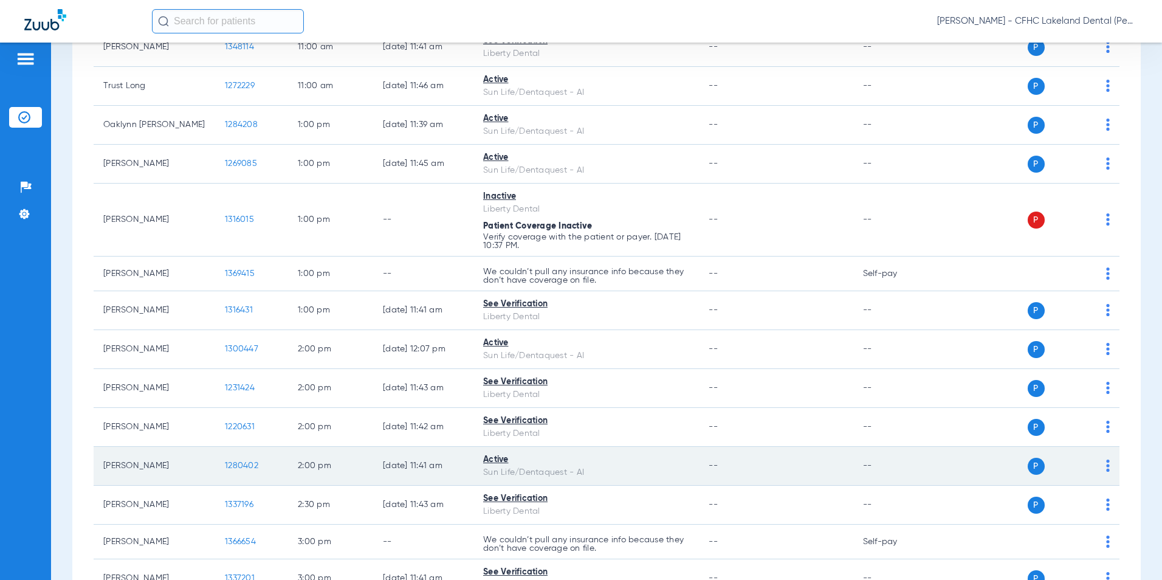
scroll to position [790, 0]
